Goal: Obtain resource: Obtain resource

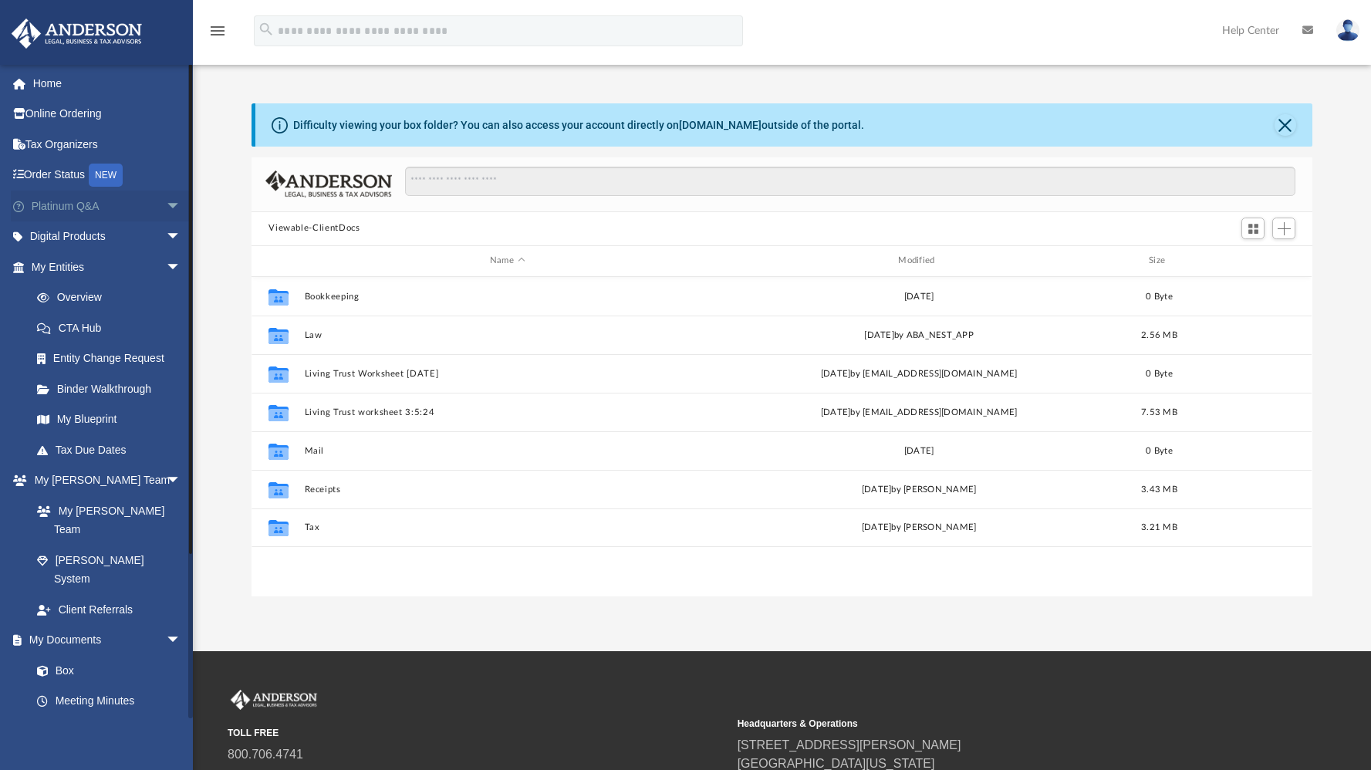
scroll to position [339, 1048]
click at [96, 235] on link "Digital Products arrow_drop_down" at bounding box center [108, 236] width 194 height 31
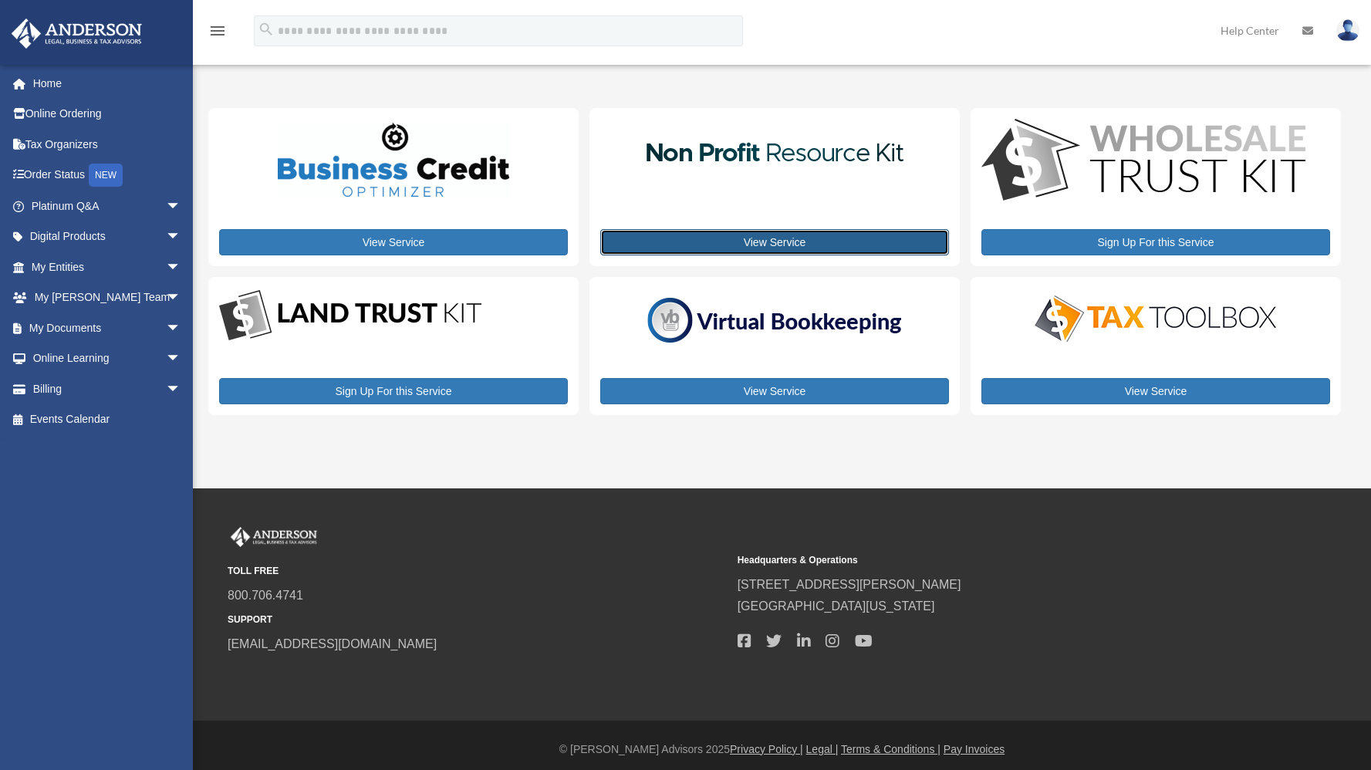
click at [761, 239] on link "View Service" at bounding box center [774, 242] width 349 height 26
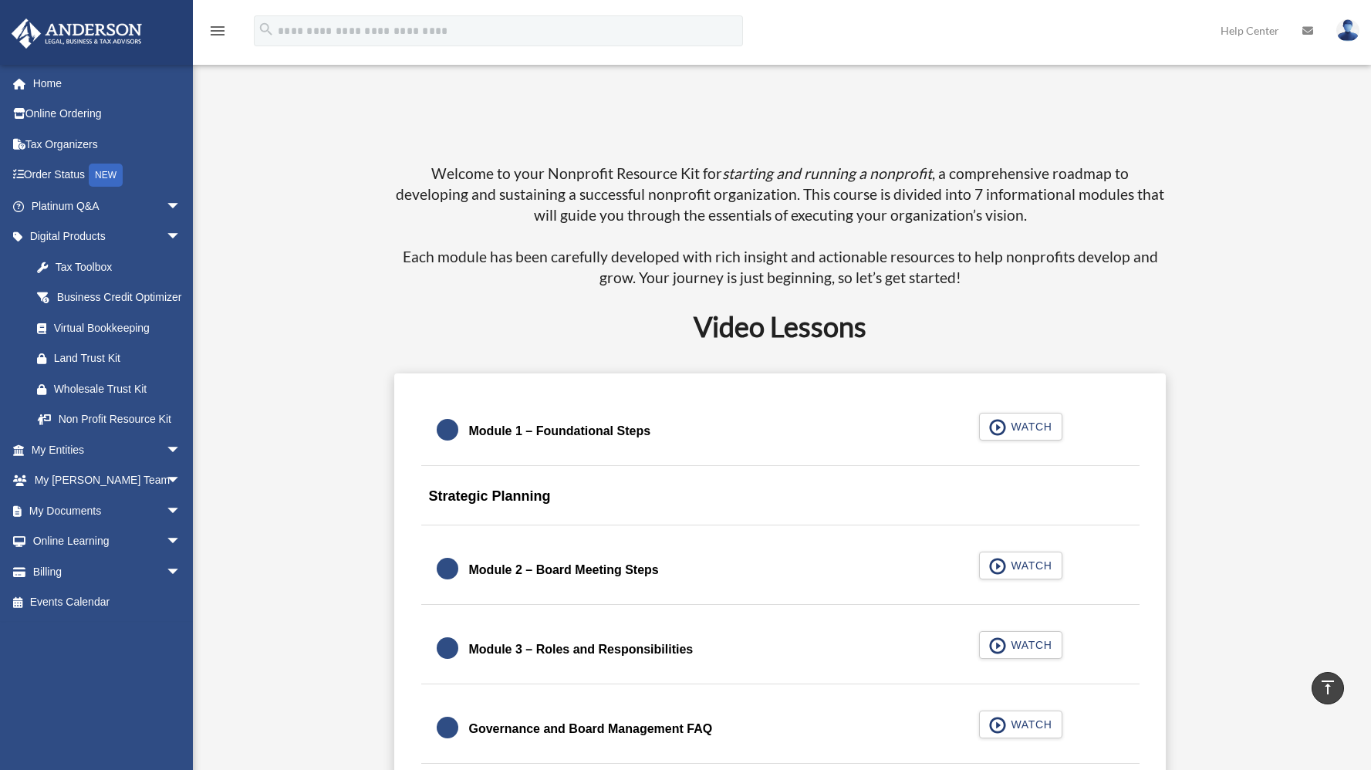
scroll to position [846, 0]
